Goal: Find specific page/section: Find specific page/section

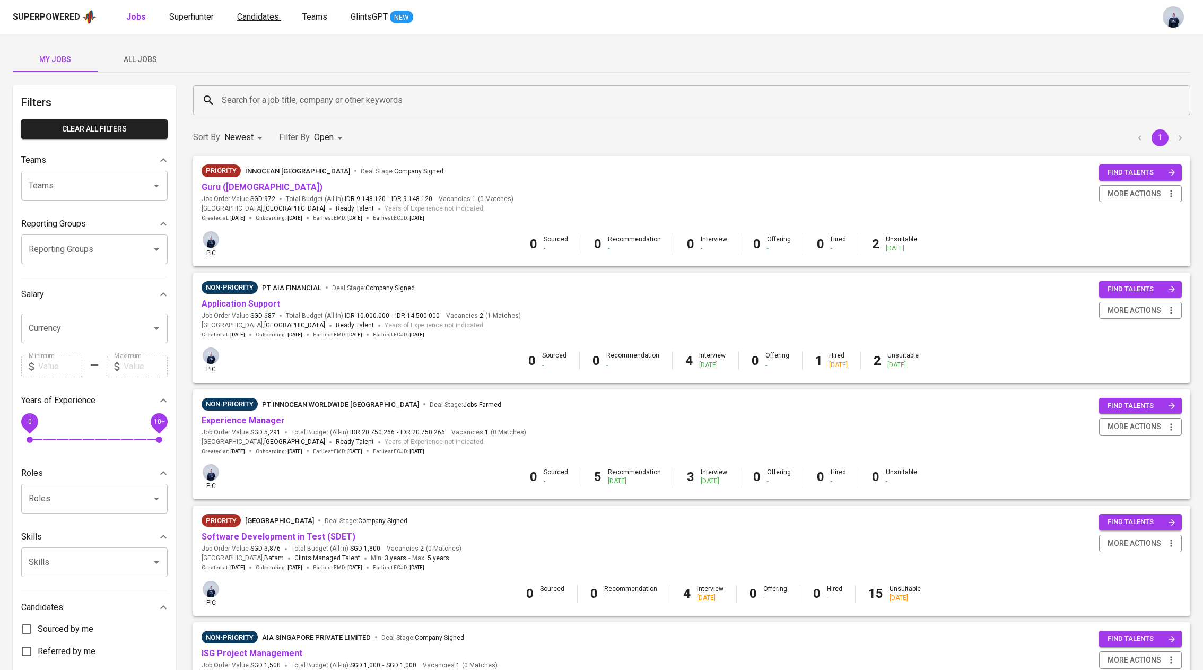
click at [243, 12] on span "Candidates" at bounding box center [258, 17] width 42 height 10
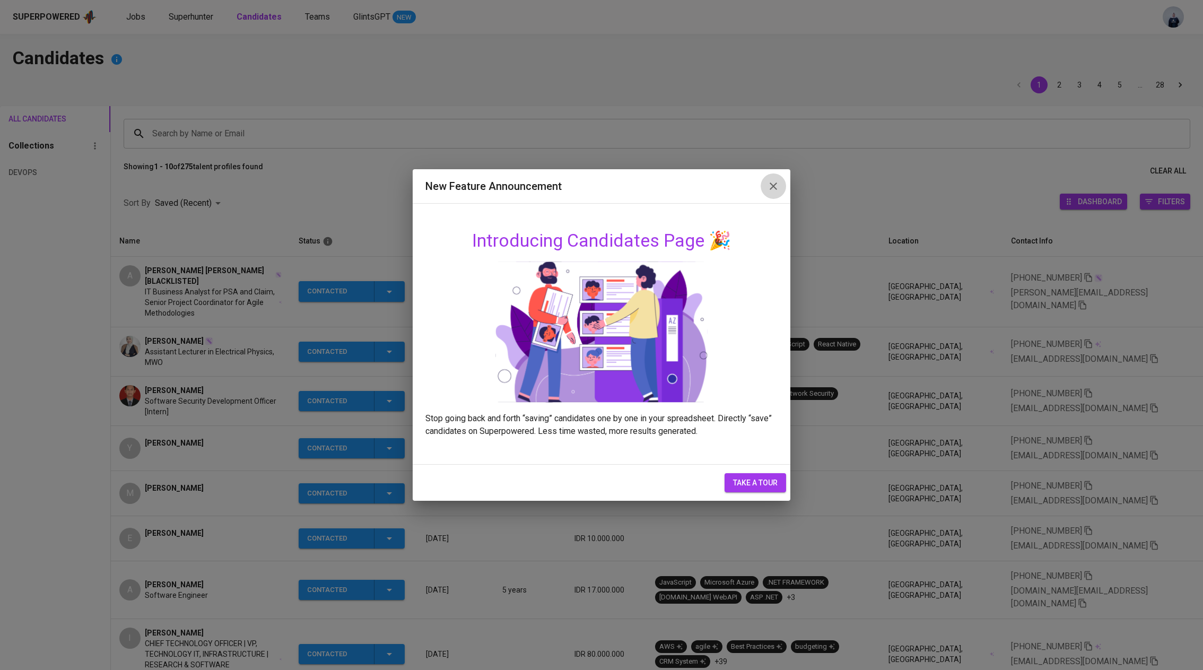
click at [775, 183] on icon "button" at bounding box center [773, 186] width 13 height 13
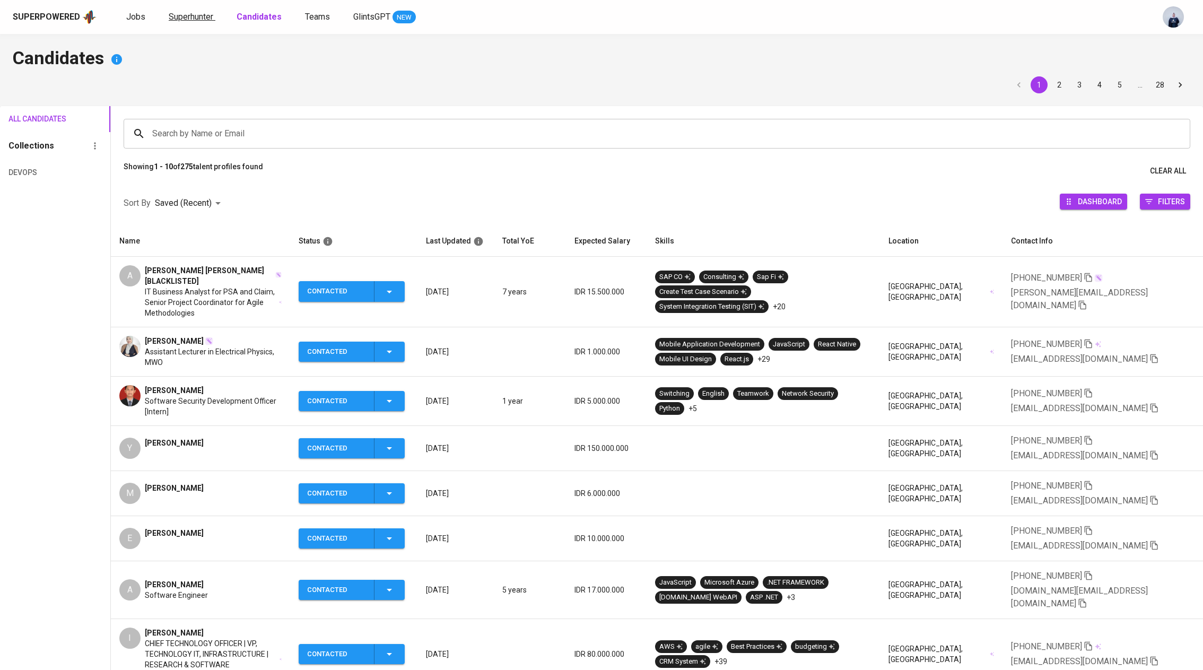
click at [177, 21] on span "Superhunter" at bounding box center [191, 17] width 45 height 10
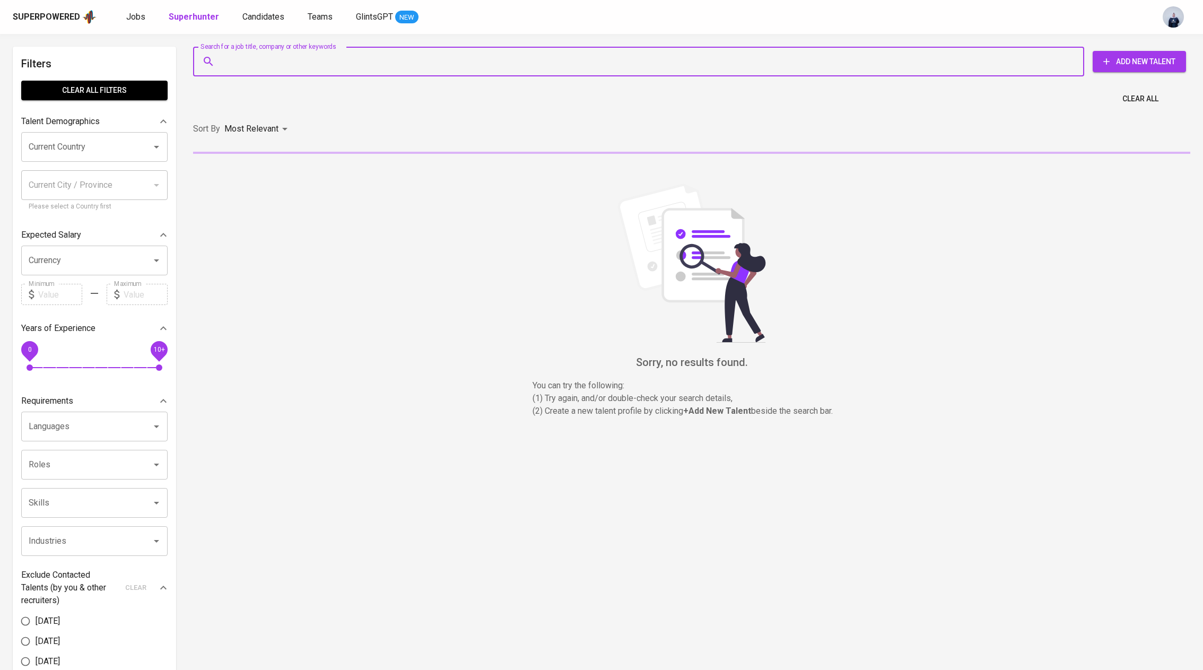
click at [350, 59] on input "Search for a job title, company or other keywords" at bounding box center [641, 61] width 845 height 20
paste input "[EMAIL_ADDRESS][DOMAIN_NAME]"
type input "[EMAIL_ADDRESS][DOMAIN_NAME]"
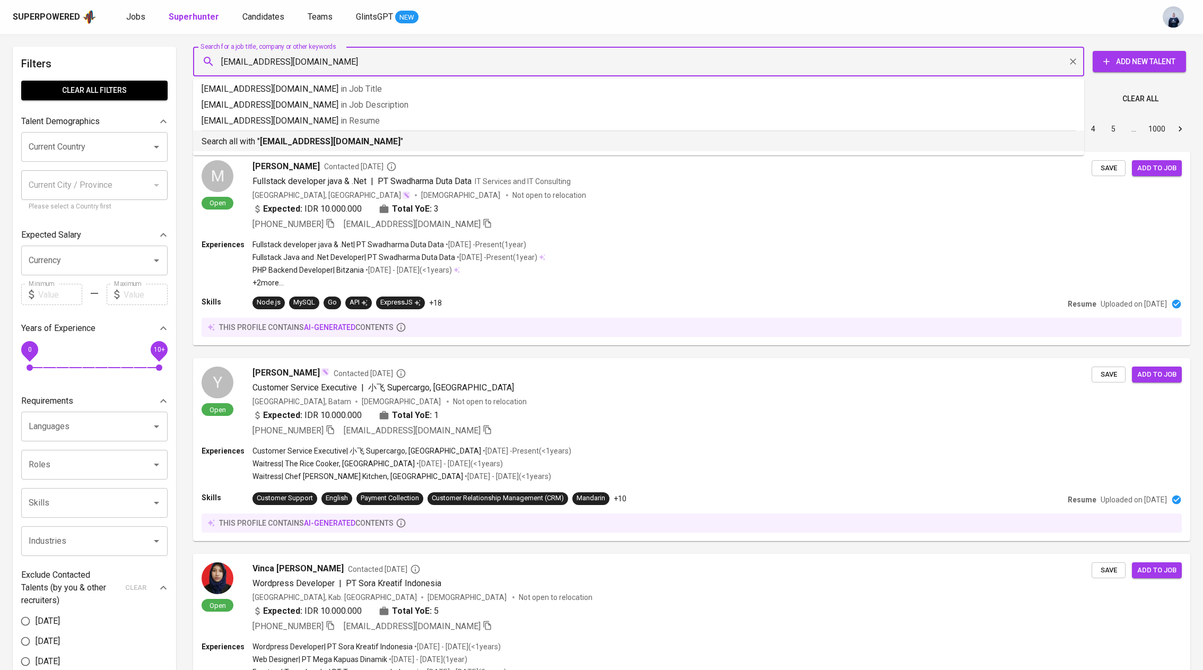
click at [338, 139] on b "[EMAIL_ADDRESS][DOMAIN_NAME]" at bounding box center [330, 141] width 141 height 10
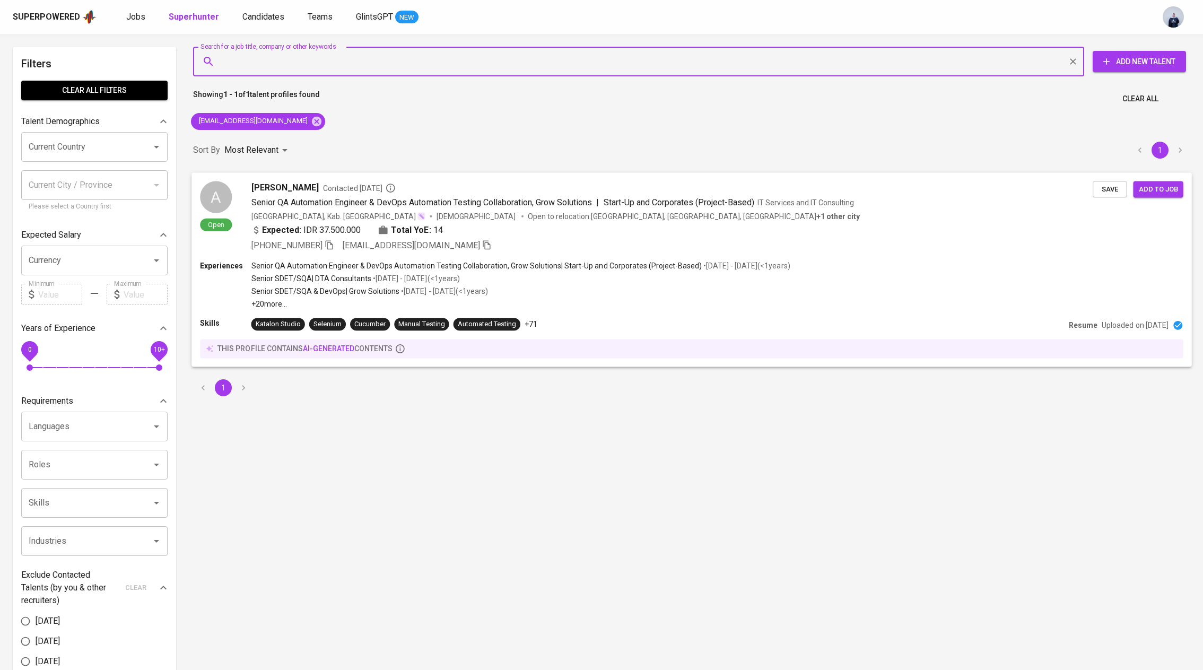
click at [370, 189] on span "Contacted [DATE]" at bounding box center [359, 188] width 73 height 11
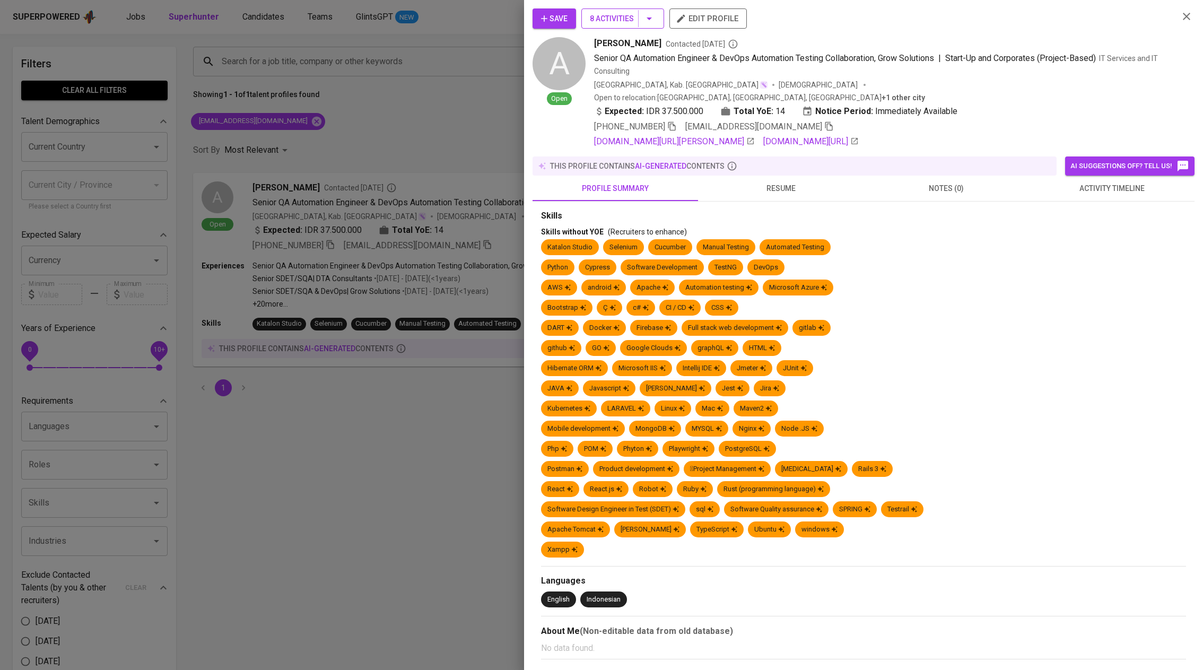
click at [656, 18] on button "8 Activities" at bounding box center [623, 18] width 83 height 20
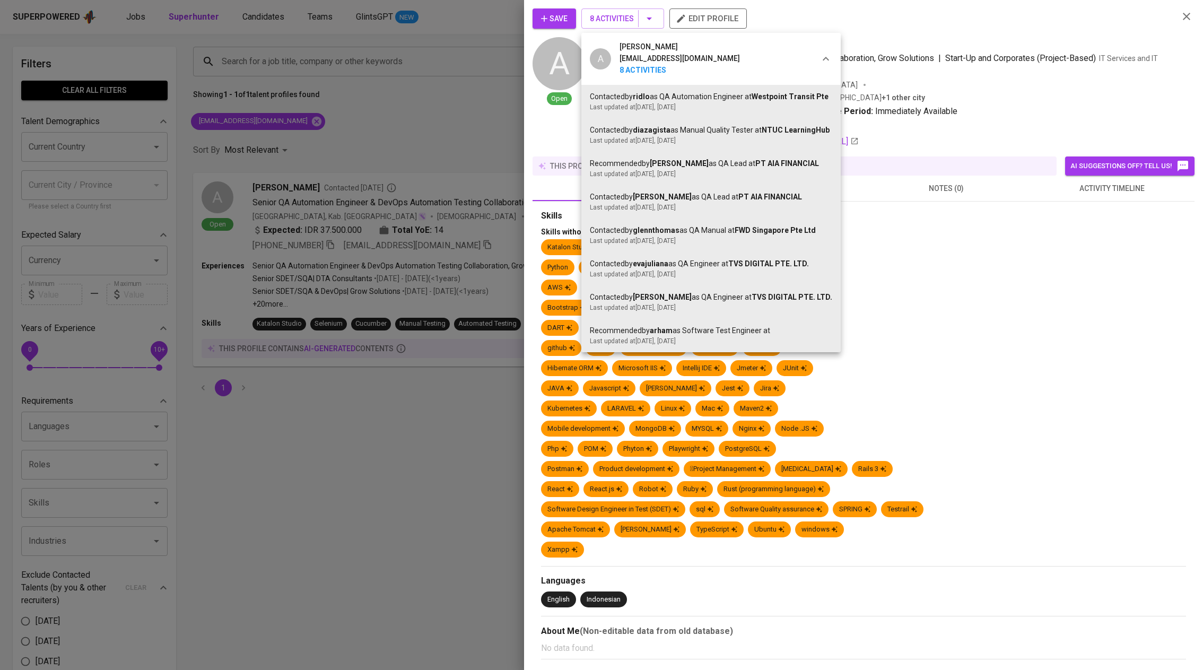
click at [918, 112] on div at bounding box center [601, 335] width 1203 height 670
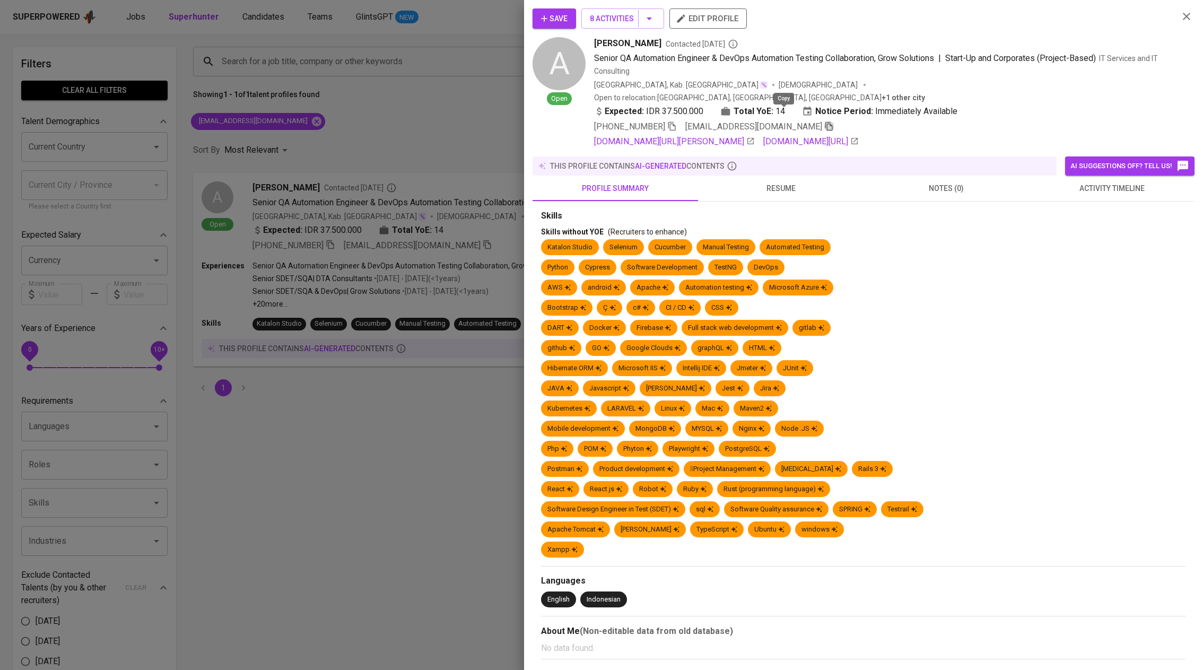
click at [825, 122] on icon "button" at bounding box center [830, 127] width 10 height 10
